Goal: Check status: Check status

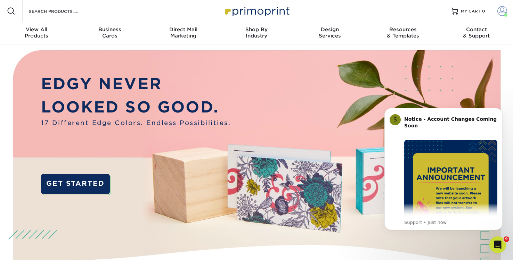
click at [497, 16] on span at bounding box center [502, 11] width 10 height 10
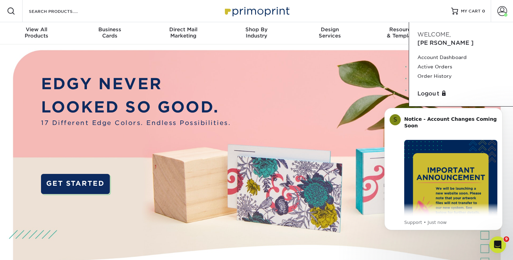
click at [440, 100] on body "S Notice - Account Changes Coming Soon ​ Past Order Files Will Not Transfer: Wh…" at bounding box center [443, 169] width 133 height 138
click html "S Notice - Account Changes Coming Soon ​ Past Order Files Will Not Transfer: Wh…"
click at [499, 111] on icon "Dismiss notification" at bounding box center [500, 110] width 2 height 2
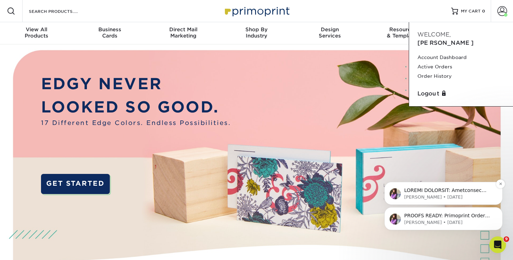
click at [447, 193] on p "Notification stack" at bounding box center [449, 190] width 90 height 7
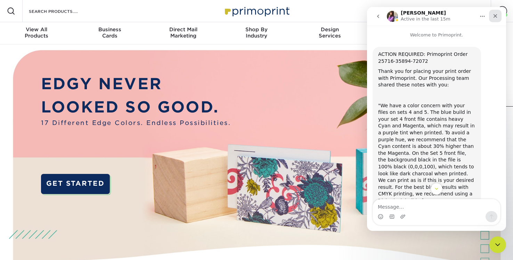
click at [495, 15] on icon "Close" at bounding box center [495, 16] width 4 height 4
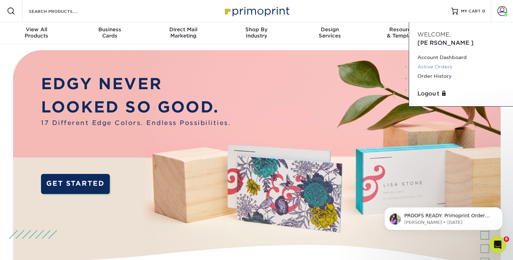
click at [467, 72] on link "Active Orders" at bounding box center [460, 66] width 87 height 9
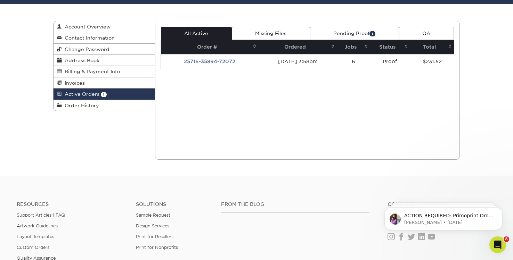
click at [353, 40] on link "Pending Proof 1" at bounding box center [354, 33] width 89 height 13
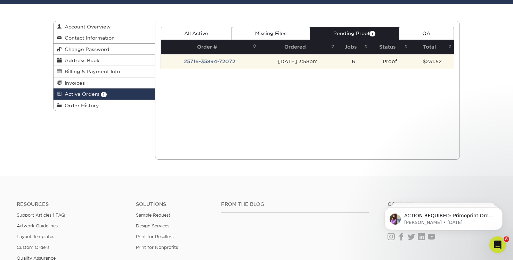
click at [306, 69] on td "[DATE] 3:58pm" at bounding box center [298, 61] width 78 height 15
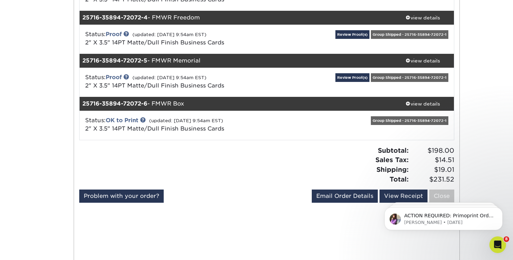
scroll to position [313, 0]
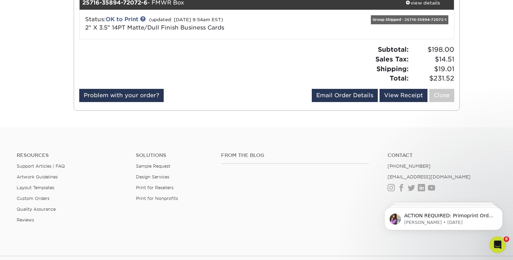
scroll to position [827, 0]
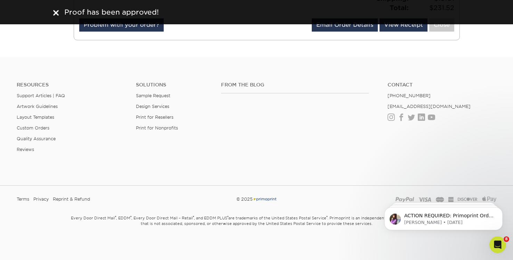
scroll to position [982, 0]
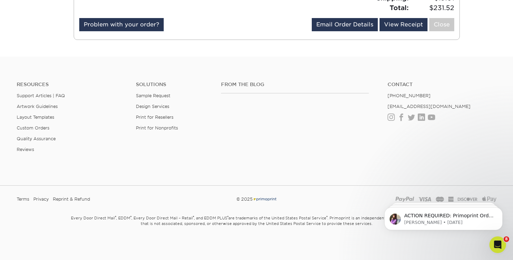
scroll to position [1597, 0]
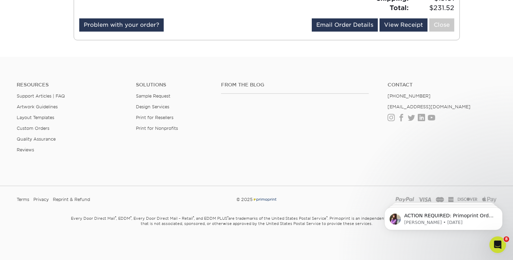
scroll to position [2034, 0]
